Goal: Navigation & Orientation: Find specific page/section

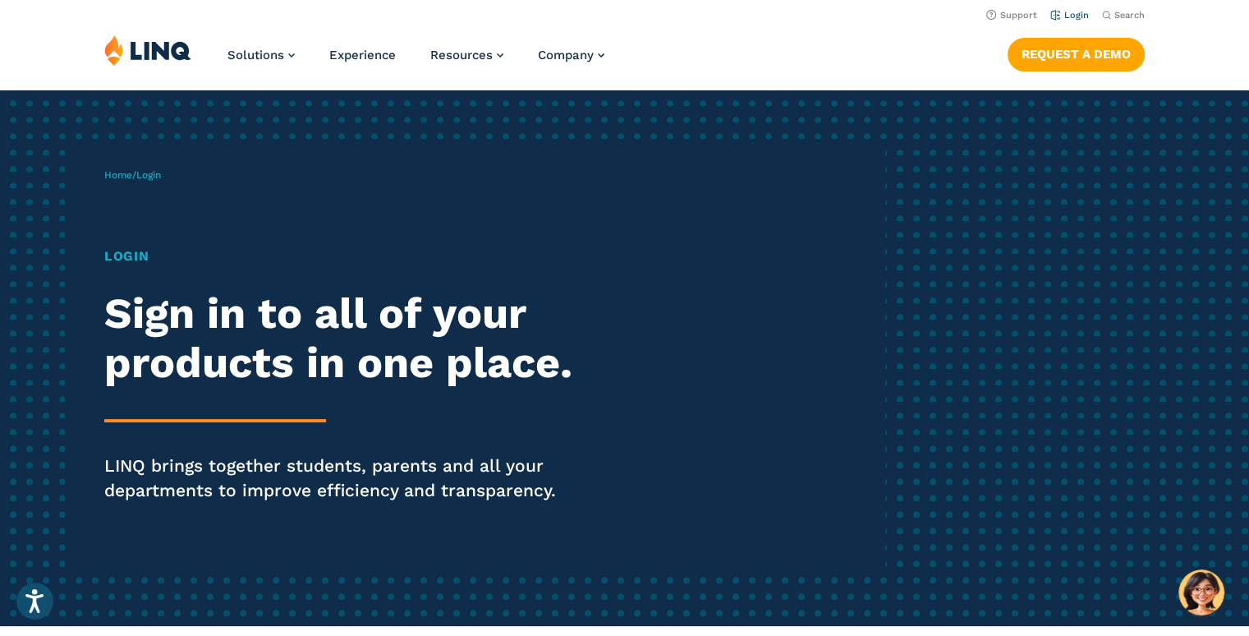
click at [1081, 13] on link "Login" at bounding box center [1069, 15] width 39 height 11
click at [117, 257] on h1 "Login" at bounding box center [344, 256] width 481 height 20
click at [155, 251] on h1 "Login" at bounding box center [344, 256] width 481 height 20
click at [161, 175] on span "Login" at bounding box center [148, 174] width 25 height 11
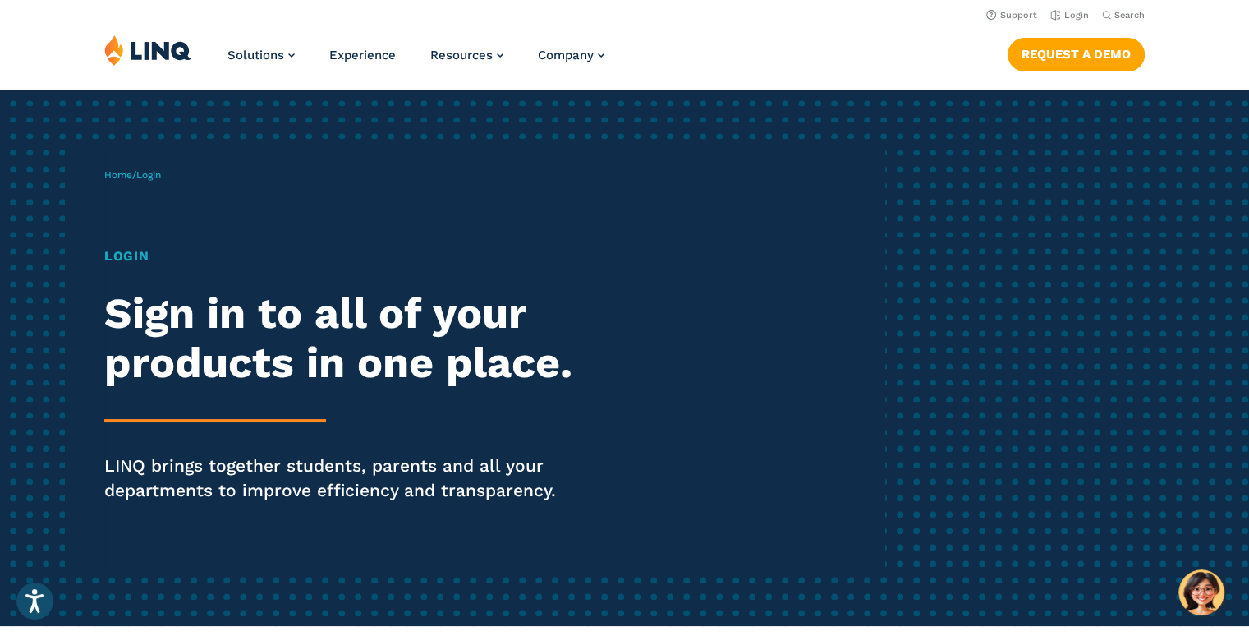
click at [161, 175] on span "Login" at bounding box center [148, 174] width 25 height 11
drag, startPoint x: 167, startPoint y: 175, endPoint x: 188, endPoint y: 180, distance: 21.9
click at [176, 178] on div "Home / Login Login Sign in to all of your products in one place. LINQ brings to…" at bounding box center [494, 358] width 780 height 420
click at [1068, 18] on link "Login" at bounding box center [1069, 15] width 39 height 11
click at [39, 600] on icon "Open accessiBe: accessibility options, statement and help" at bounding box center [35, 600] width 20 height 26
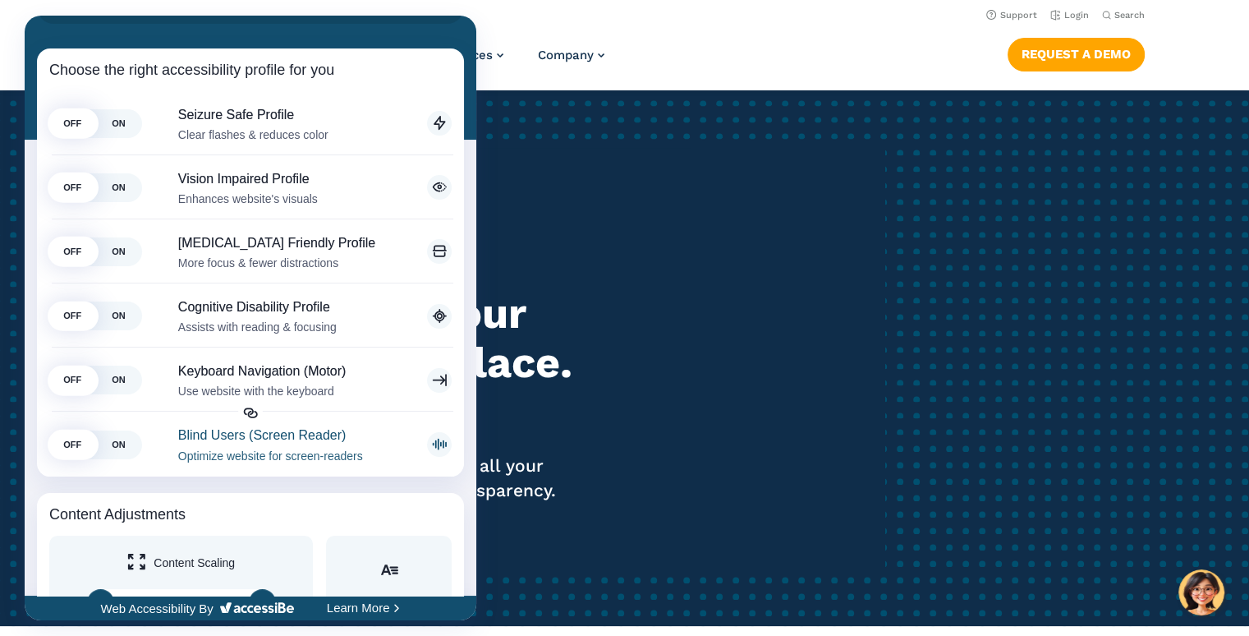
scroll to position [164, 0]
click at [710, 462] on div at bounding box center [624, 318] width 1249 height 636
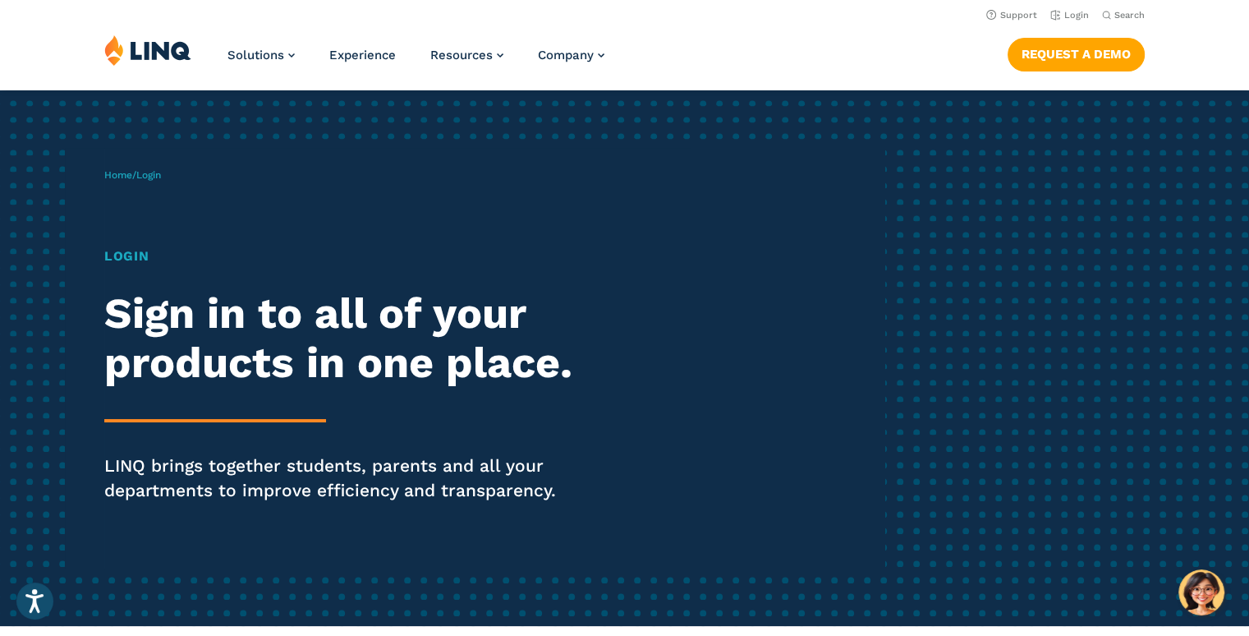
scroll to position [0, 0]
click at [1060, 16] on link "Login" at bounding box center [1069, 15] width 39 height 11
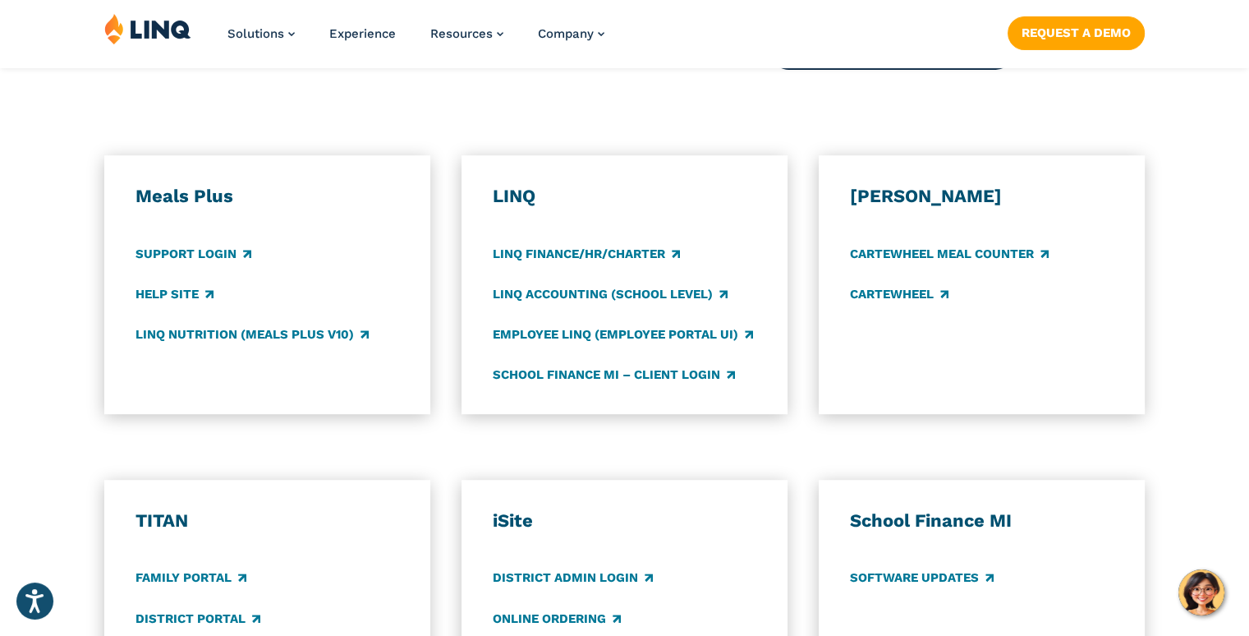
scroll to position [903, 0]
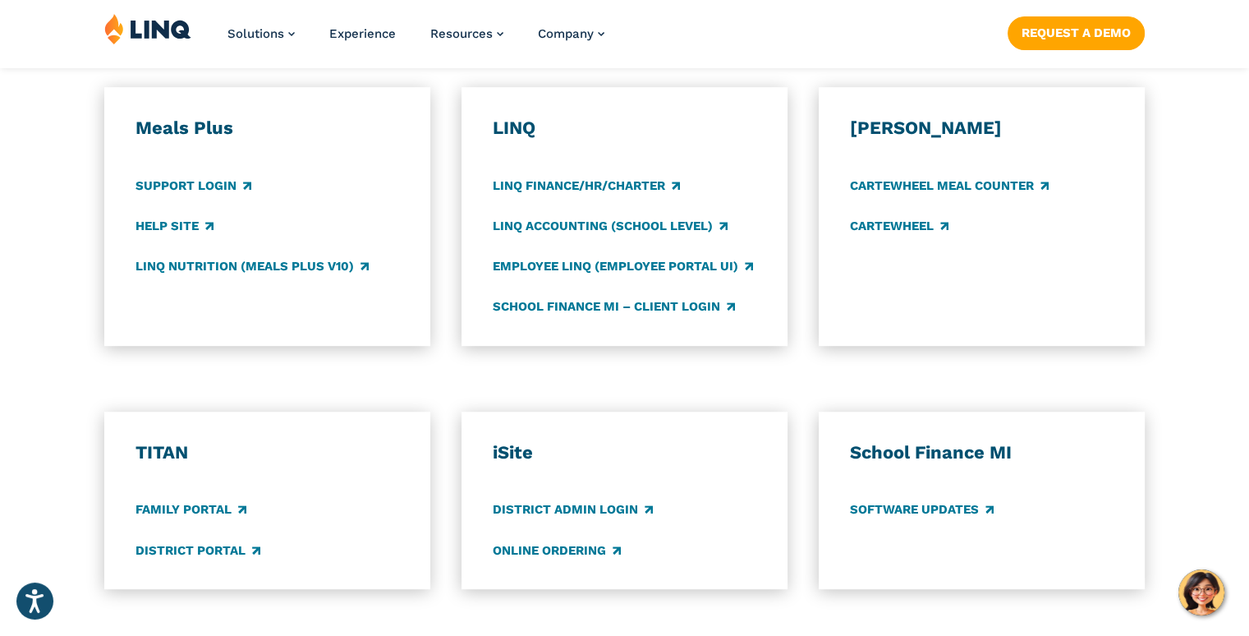
click at [214, 170] on div "Meals Plus Support Login Help Site LINQ Nutrition (Meals Plus v10)" at bounding box center [267, 217] width 264 height 200
click at [214, 181] on div "Meals Plus Support Login Help Site LINQ Nutrition (Meals Plus v10)" at bounding box center [267, 217] width 264 height 200
click at [221, 191] on link "Support Login" at bounding box center [193, 186] width 116 height 18
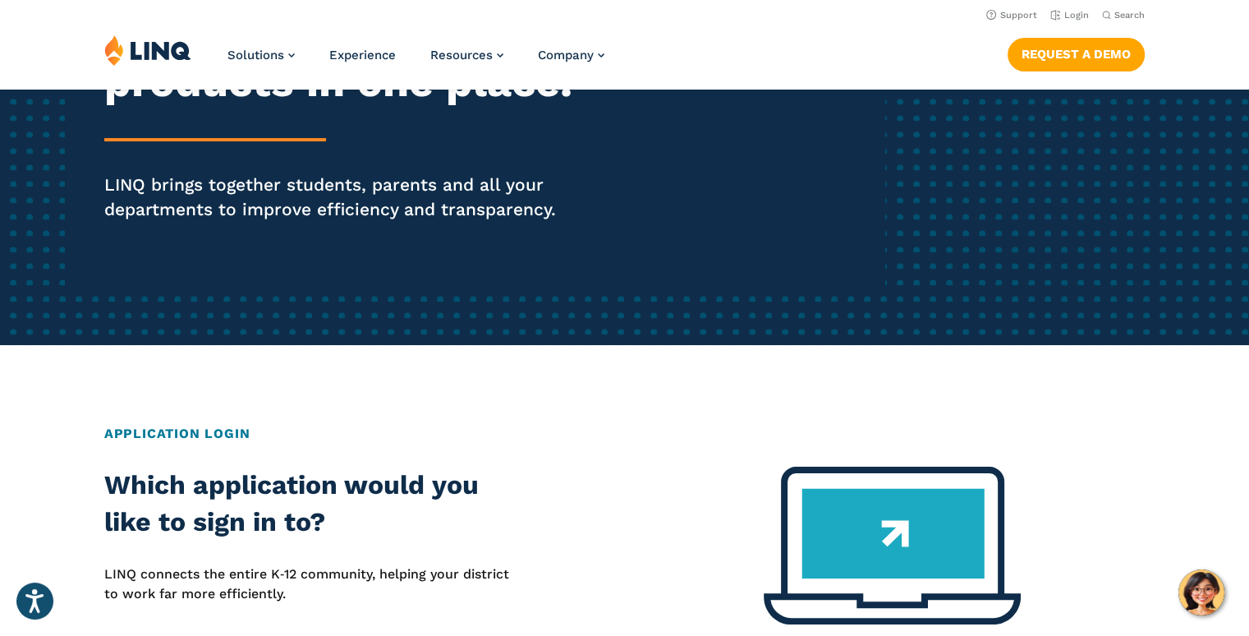
scroll to position [246, 0]
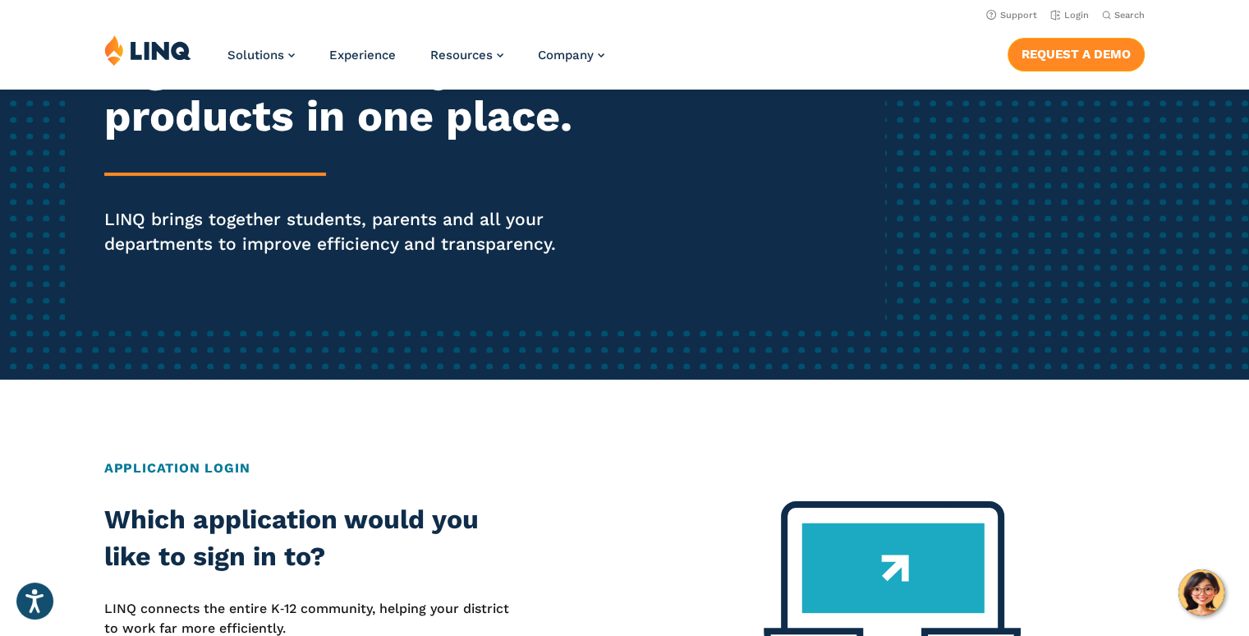
click at [1114, 54] on link "Request a Demo" at bounding box center [1076, 54] width 137 height 33
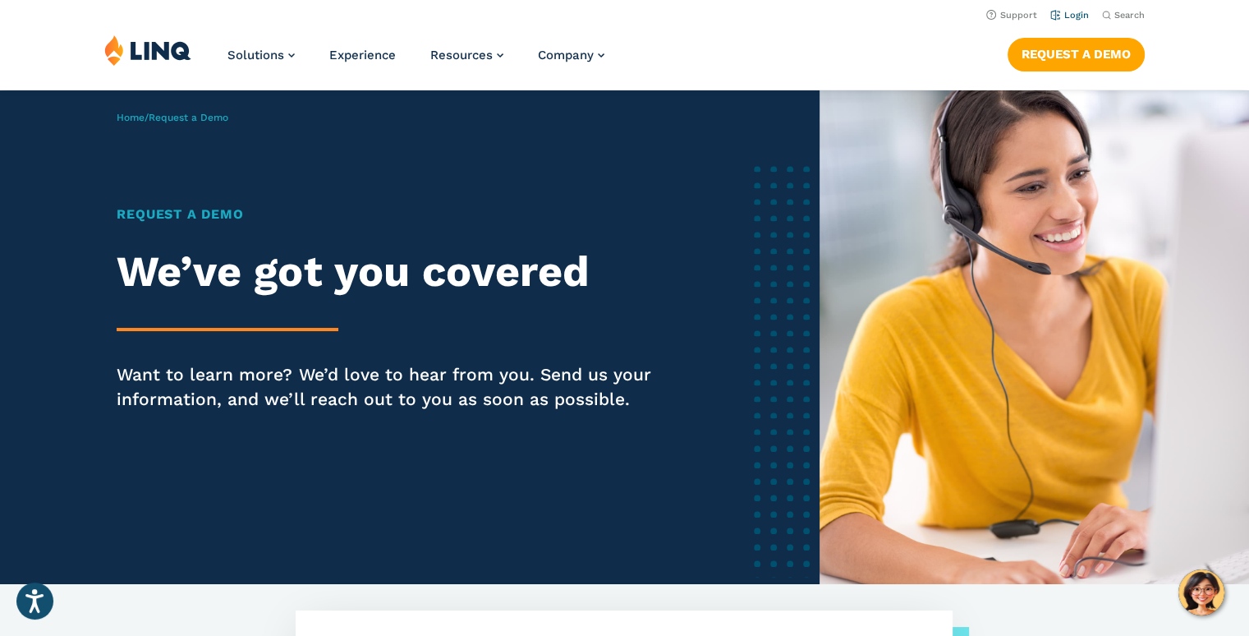
click at [1080, 11] on link "Login" at bounding box center [1069, 15] width 39 height 11
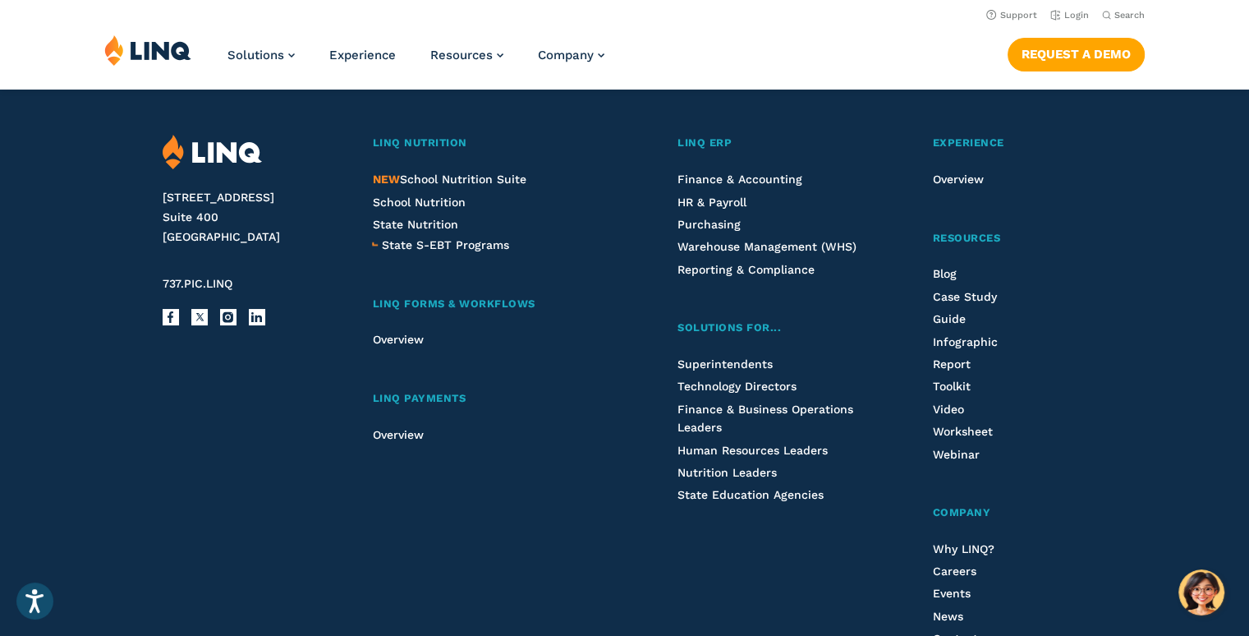
scroll to position [1724, 0]
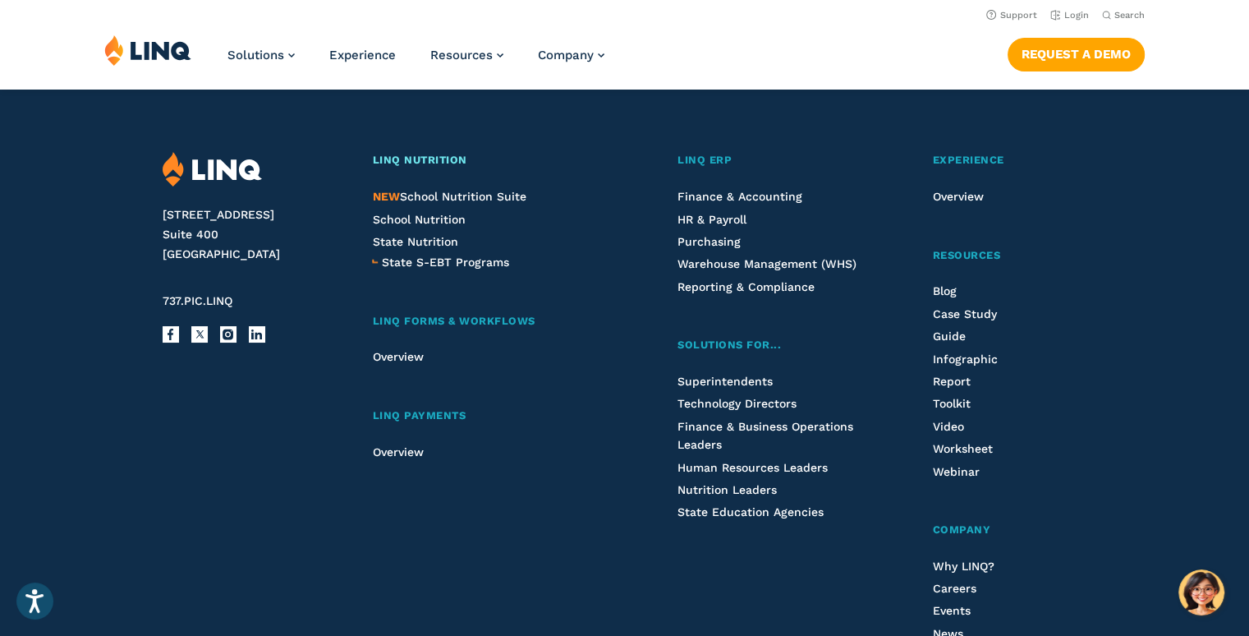
click at [432, 158] on span "LINQ Nutrition" at bounding box center [419, 160] width 94 height 12
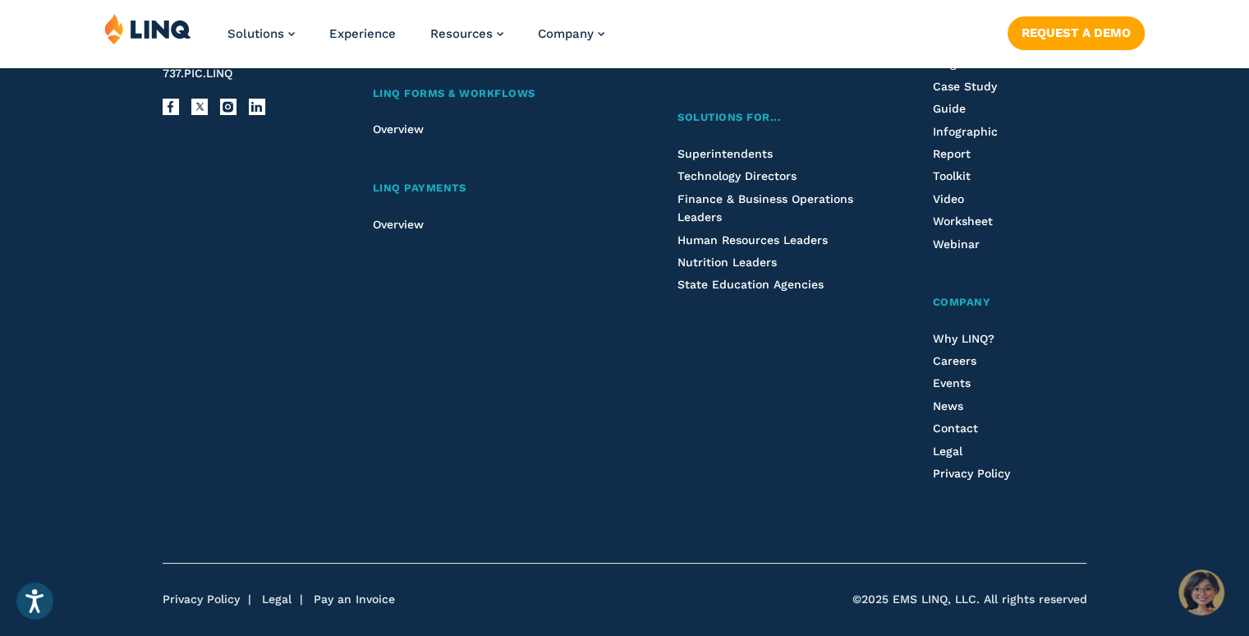
scroll to position [1971, 0]
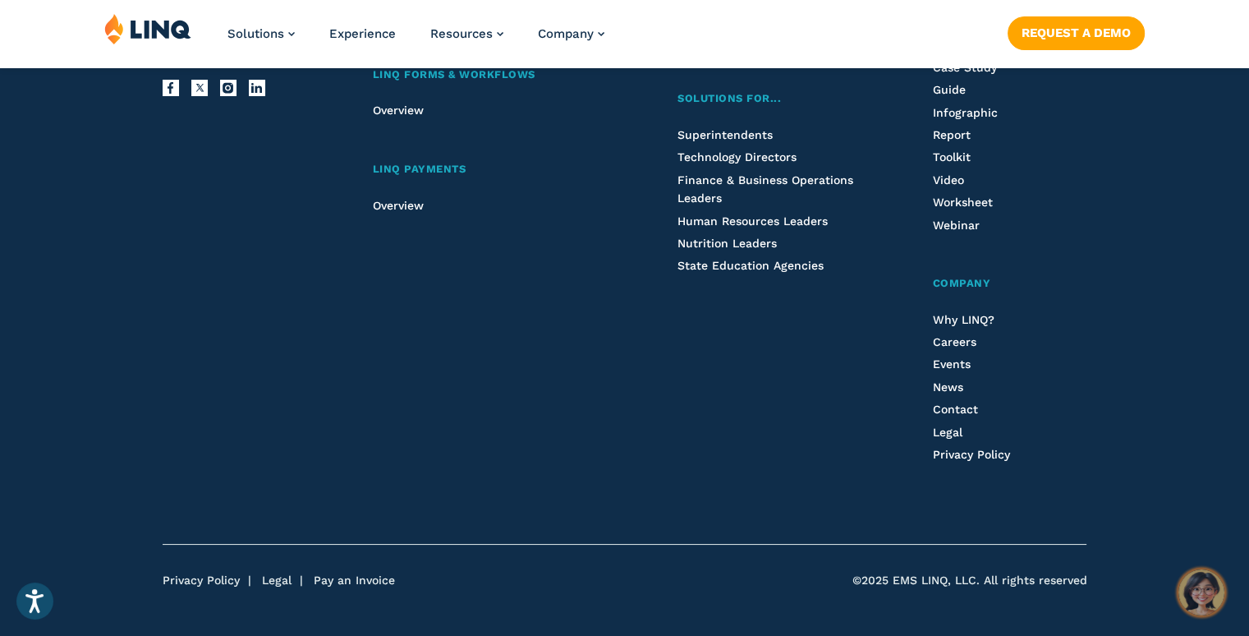
click at [1196, 579] on img "Hello, have a question? Let’s chat." at bounding box center [1201, 592] width 46 height 46
